Goal: Task Accomplishment & Management: Complete application form

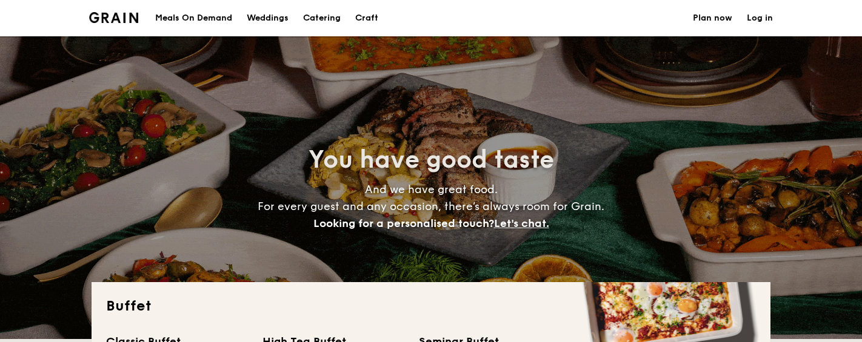
select select
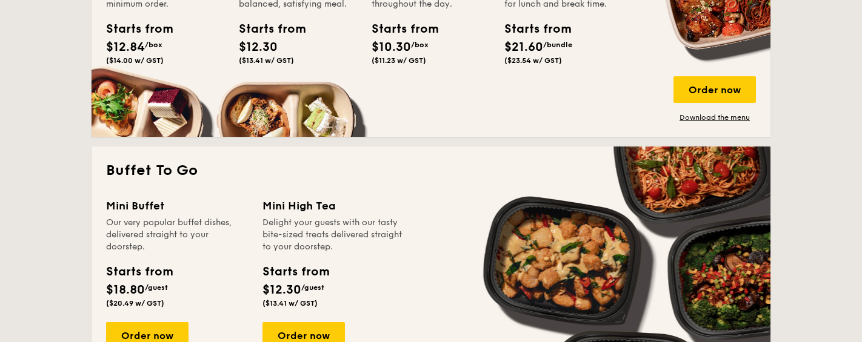
scroll to position [784, 0]
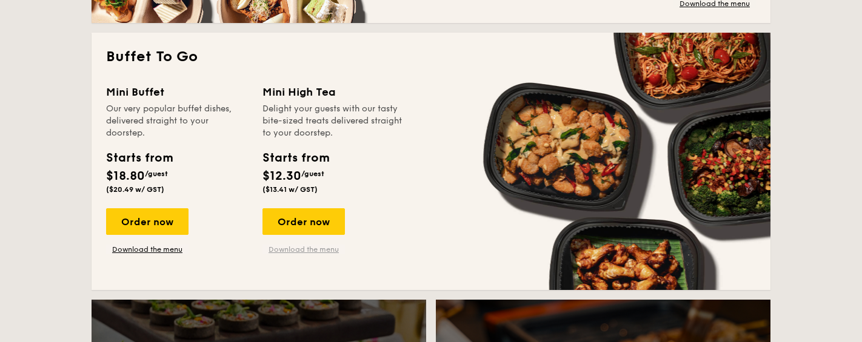
click at [304, 250] on link "Download the menu" at bounding box center [303, 250] width 82 height 10
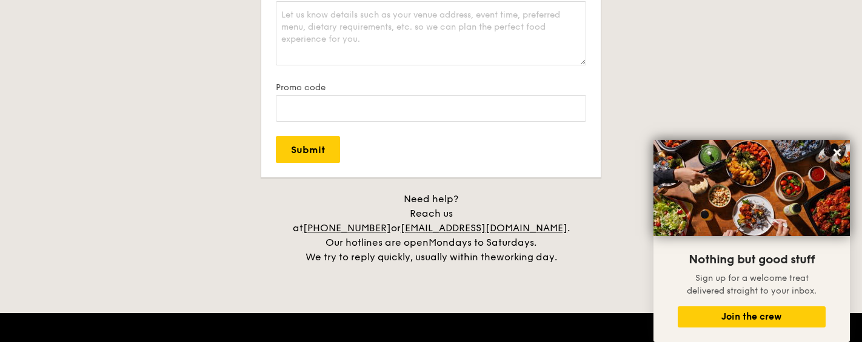
scroll to position [2388, 0]
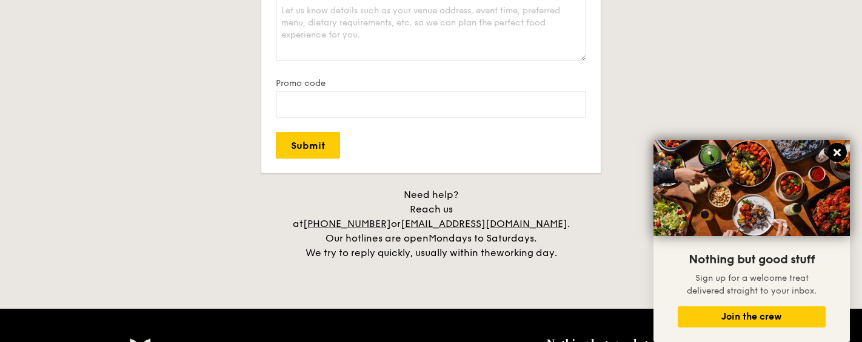
click at [843, 155] on button at bounding box center [836, 152] width 19 height 19
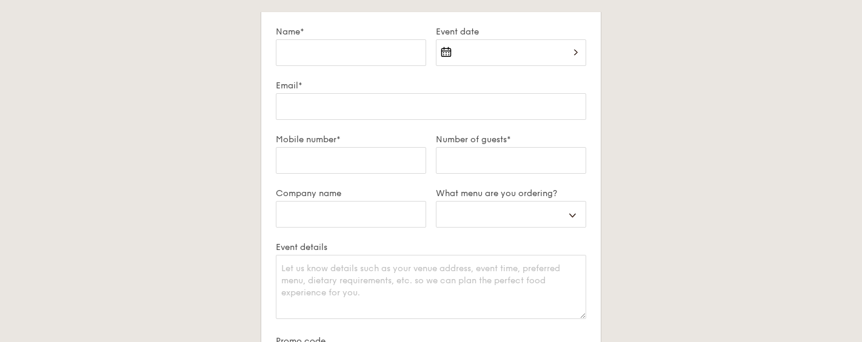
scroll to position [1985, 0]
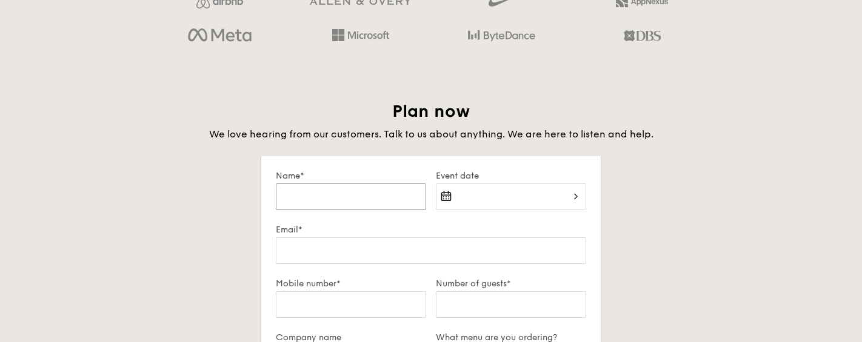
click at [349, 204] on input "Name*" at bounding box center [351, 197] width 150 height 27
type input "hailey"
type input "[EMAIL_ADDRESS][DOMAIN_NAME]"
type input "96355479"
select select
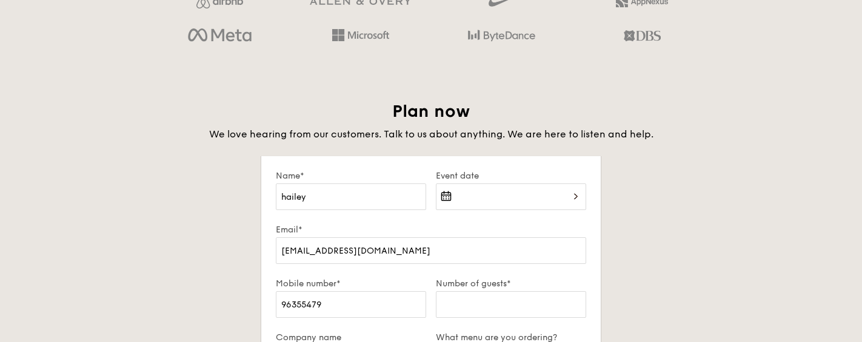
click at [504, 184] on div at bounding box center [511, 204] width 150 height 41
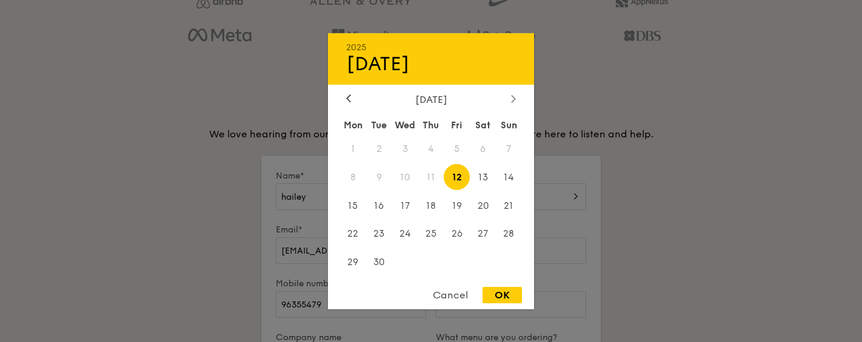
click at [510, 103] on div at bounding box center [513, 99] width 11 height 12
click at [349, 95] on icon at bounding box center [349, 98] width 4 height 7
click at [510, 96] on div at bounding box center [513, 99] width 11 height 12
click at [348, 98] on icon at bounding box center [349, 98] width 4 height 7
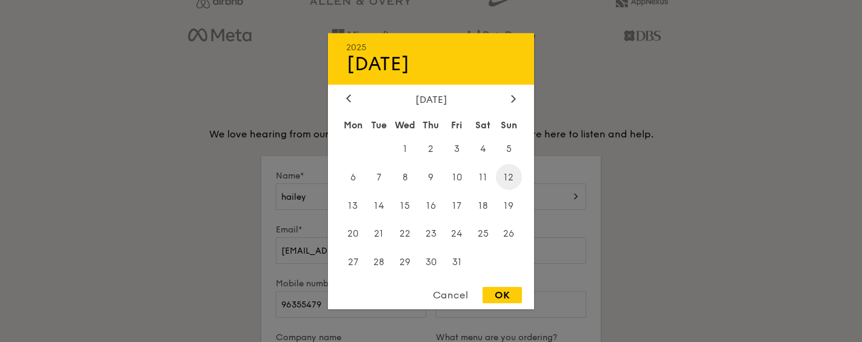
click at [505, 178] on span "12" at bounding box center [509, 177] width 26 height 26
click at [505, 297] on div "OK" at bounding box center [501, 295] width 39 height 16
type input "[DATE]"
select select
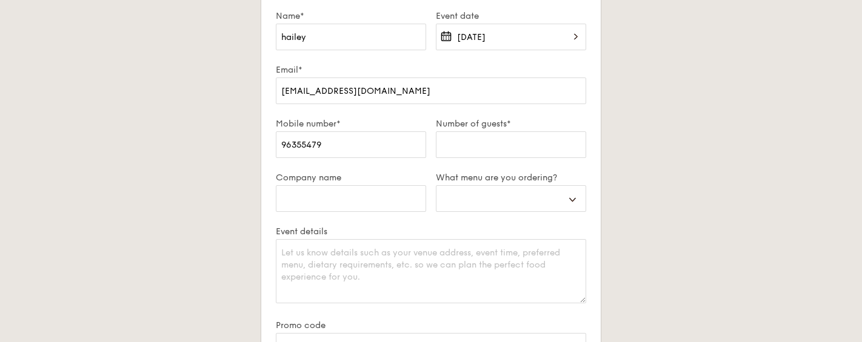
scroll to position [2147, 0]
click at [464, 151] on input "Number of guests*" at bounding box center [511, 143] width 150 height 27
type input "4"
select select
type input "40"
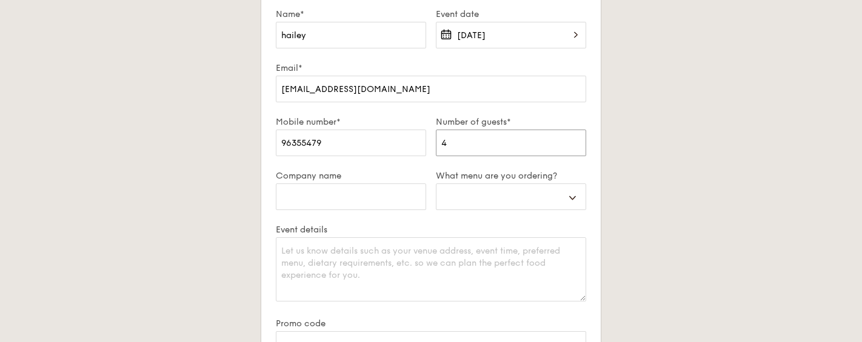
select select
type input "40"
select select
type input "40"
click at [333, 199] on input "Company name" at bounding box center [351, 197] width 150 height 27
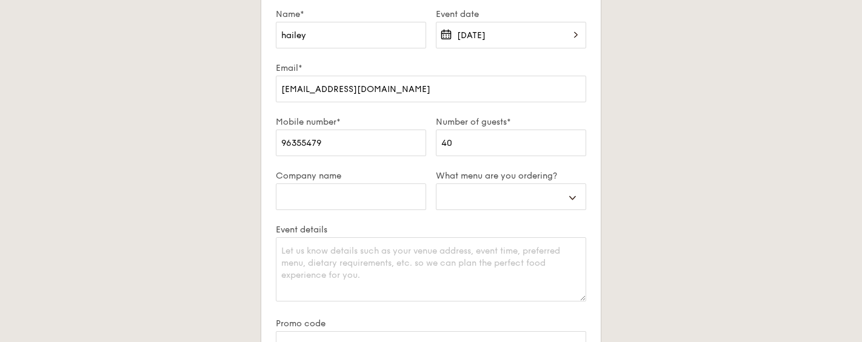
click at [418, 168] on div "Mobile number* [PHONE_NUMBER]" at bounding box center [351, 144] width 160 height 54
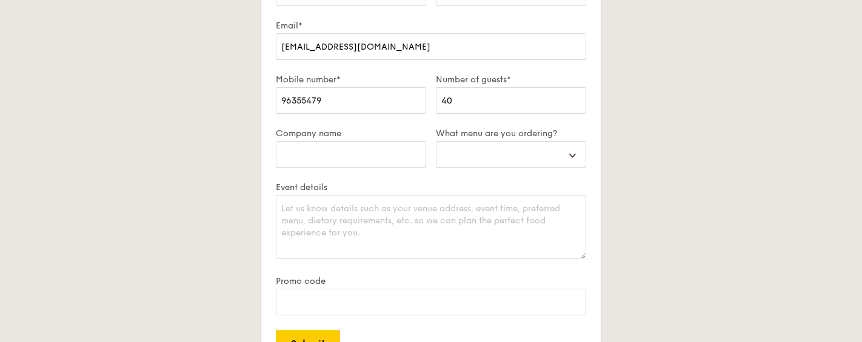
scroll to position [2189, 0]
click at [498, 150] on select "Buffet Mini Buffet High Tea Canapés Meal Boxes Wedding" at bounding box center [511, 155] width 150 height 27
select select "highTea"
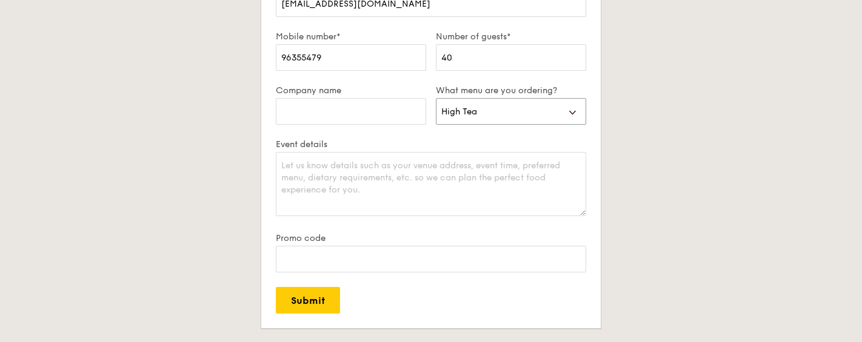
scroll to position [2233, 0]
click at [335, 187] on textarea "Event details" at bounding box center [431, 183] width 310 height 64
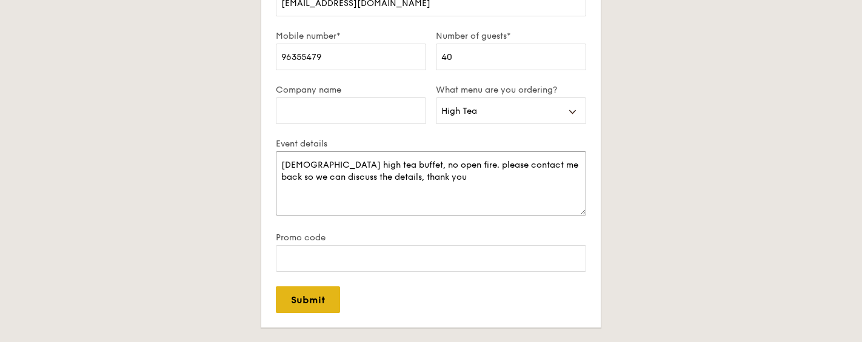
type textarea "[DEMOGRAPHIC_DATA] high tea buffet, no open fire. please contact me back so we …"
click at [312, 302] on input "Submit" at bounding box center [308, 300] width 64 height 27
select select
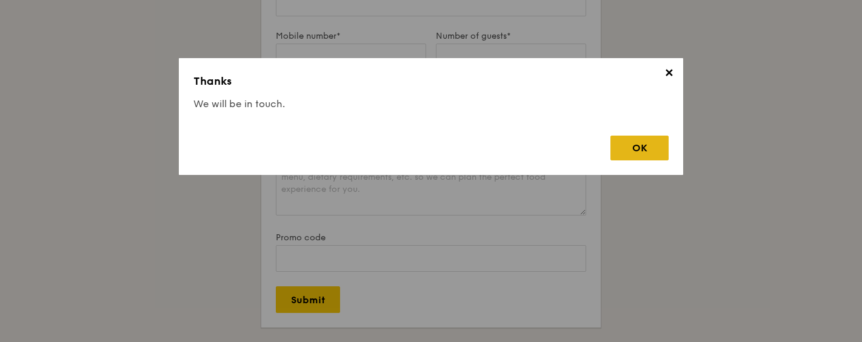
click at [642, 148] on div "OK" at bounding box center [639, 148] width 58 height 25
